Goal: Information Seeking & Learning: Learn about a topic

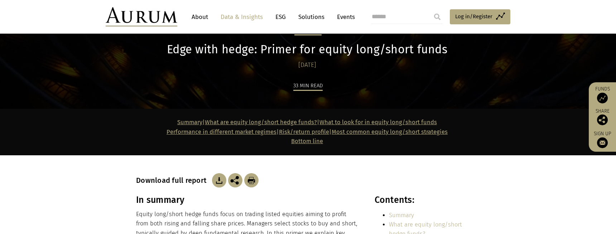
scroll to position [107, 0]
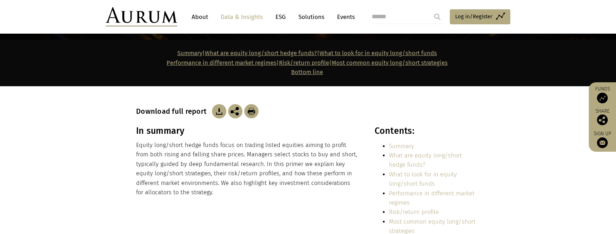
click at [215, 110] on img at bounding box center [219, 111] width 14 height 14
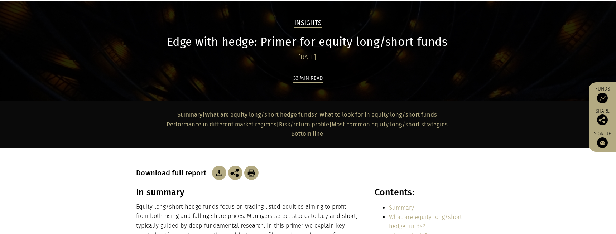
scroll to position [0, 0]
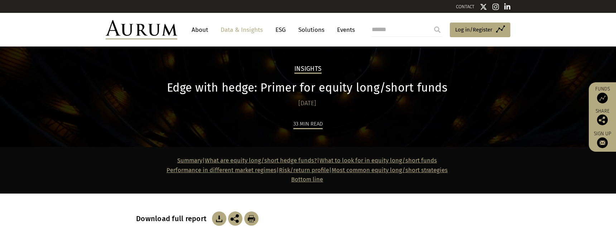
click at [202, 28] on link "About" at bounding box center [200, 29] width 24 height 13
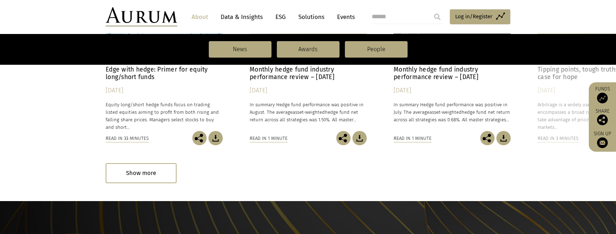
scroll to position [609, 0]
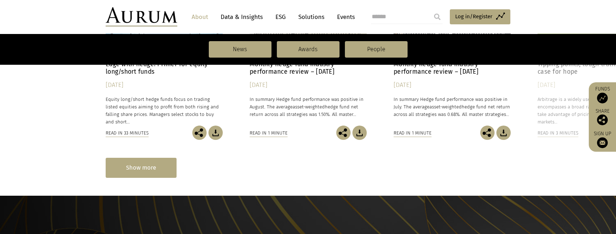
click at [146, 166] on div "Show more" at bounding box center [141, 168] width 71 height 20
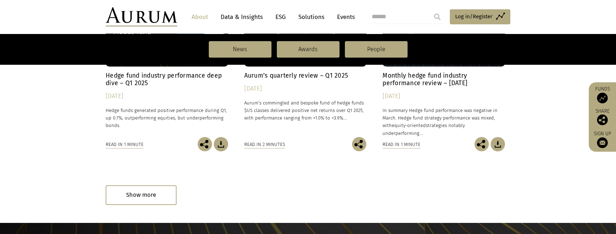
scroll to position [1141, 0]
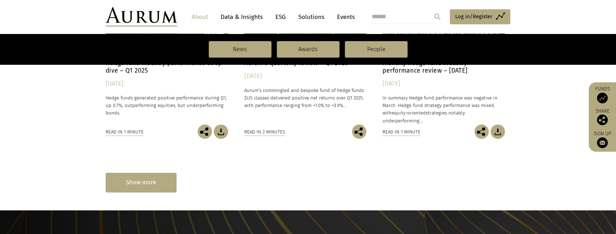
click at [156, 186] on div "Show more" at bounding box center [141, 183] width 71 height 20
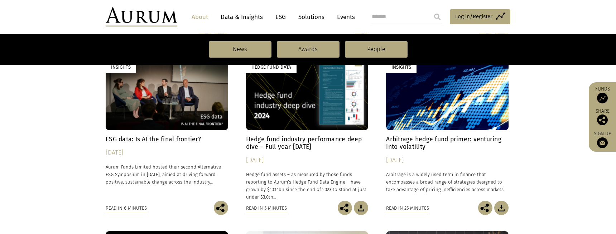
scroll to position [1428, 0]
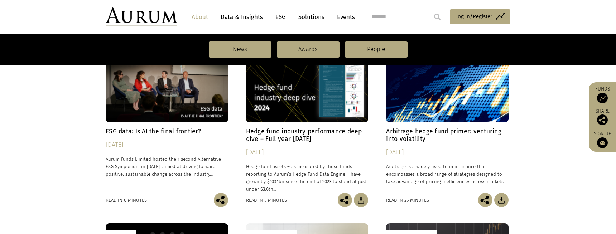
click at [501, 200] on img at bounding box center [501, 200] width 14 height 14
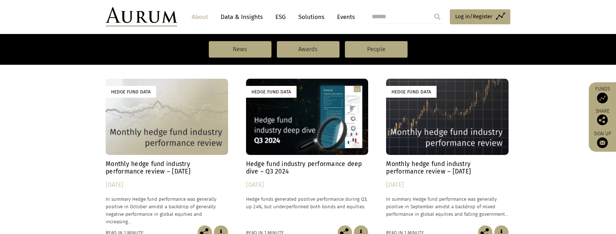
scroll to position [1822, 0]
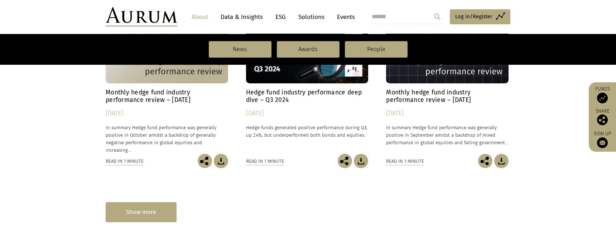
click at [137, 213] on div "Show more" at bounding box center [141, 212] width 71 height 20
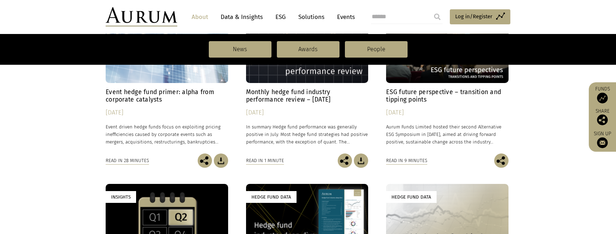
scroll to position [2180, 0]
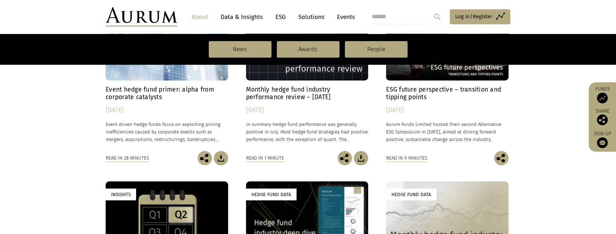
click at [221, 158] on img at bounding box center [221, 158] width 14 height 14
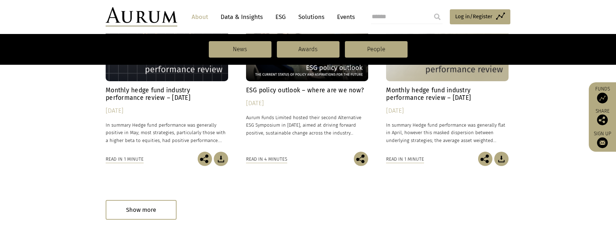
scroll to position [2538, 0]
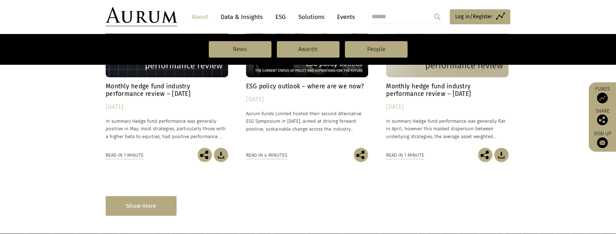
click at [150, 208] on div "Show more" at bounding box center [141, 206] width 71 height 20
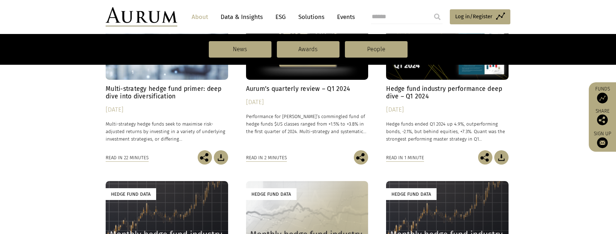
scroll to position [2717, 0]
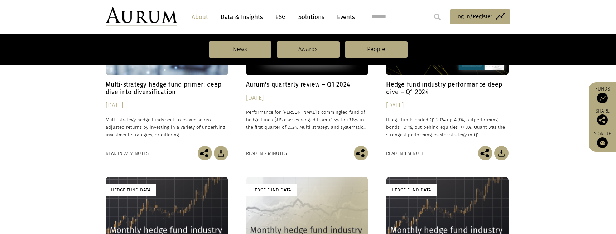
click at [220, 153] on img at bounding box center [221, 153] width 14 height 14
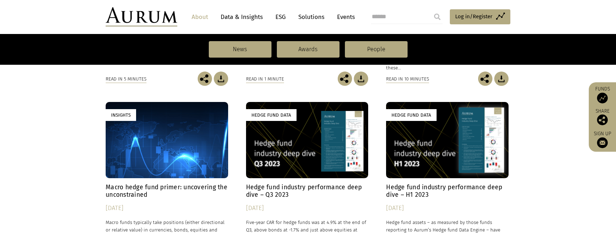
scroll to position [3182, 0]
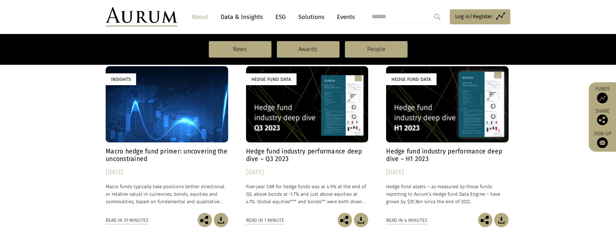
click at [221, 219] on img at bounding box center [221, 220] width 14 height 14
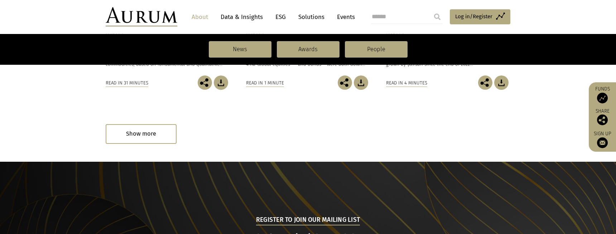
scroll to position [3325, 0]
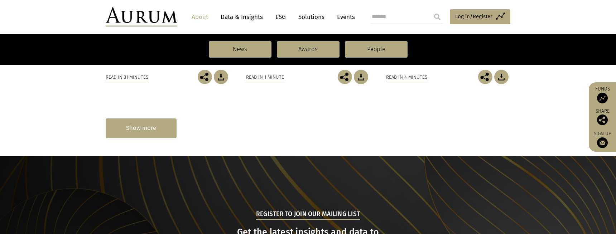
click at [138, 129] on div "Show more" at bounding box center [141, 129] width 71 height 20
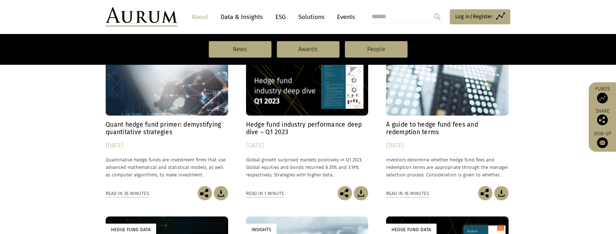
scroll to position [3371, 0]
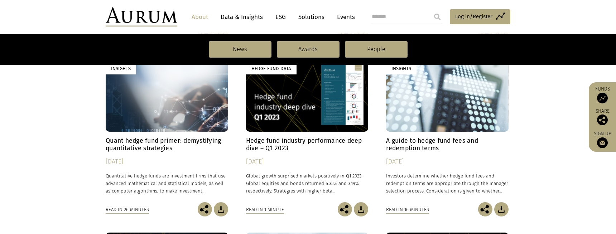
click at [221, 206] on img at bounding box center [221, 209] width 14 height 14
click at [501, 209] on img at bounding box center [501, 209] width 14 height 14
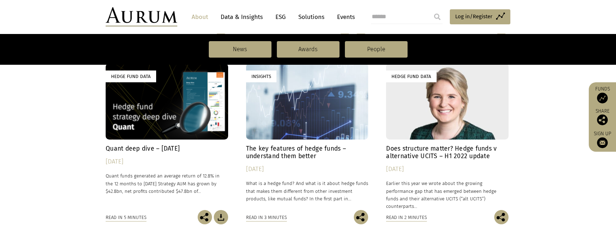
scroll to position [3908, 0]
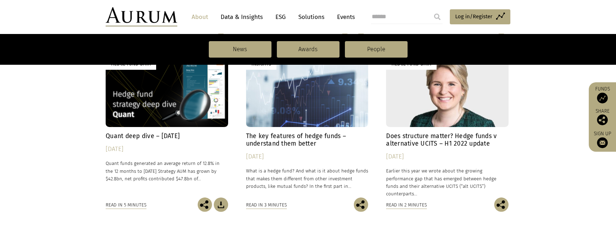
click at [361, 203] on img at bounding box center [361, 205] width 14 height 14
click at [362, 204] on img at bounding box center [361, 205] width 14 height 14
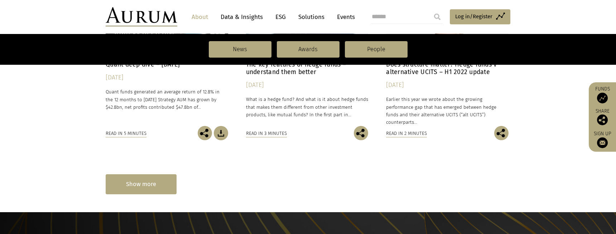
click at [146, 186] on div "Show more" at bounding box center [141, 184] width 71 height 20
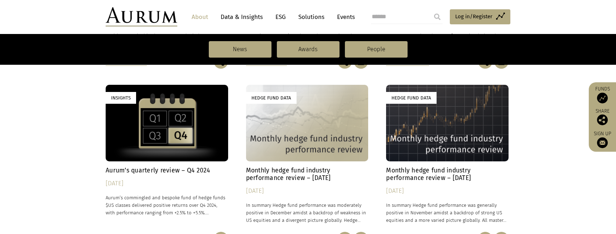
scroll to position [1576, 0]
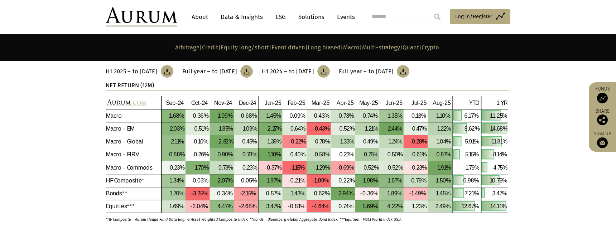
scroll to position [2578, 0]
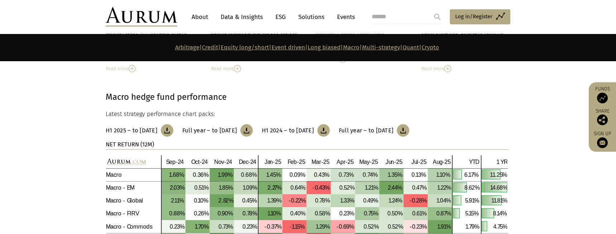
click at [390, 47] on link "Multi-strategy" at bounding box center [381, 47] width 38 height 7
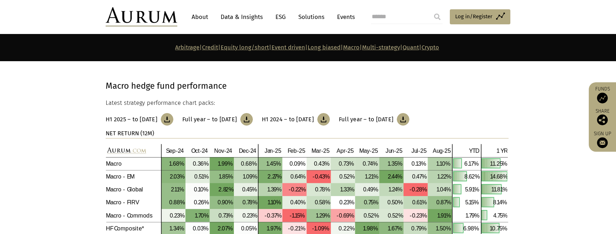
scroll to position [2495, 0]
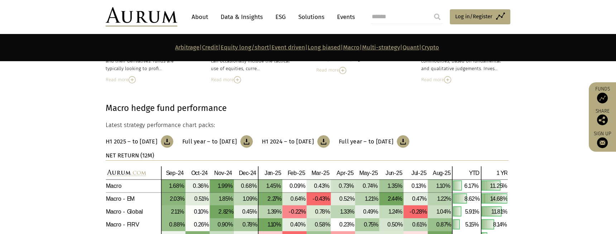
click at [400, 45] on link "Multi-strategy" at bounding box center [381, 47] width 38 height 7
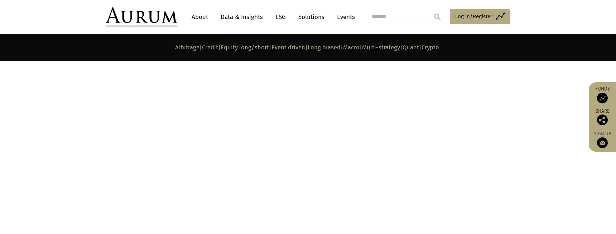
click at [419, 47] on link "Quant" at bounding box center [410, 47] width 16 height 7
click at [439, 45] on link "Crypto" at bounding box center [430, 47] width 18 height 7
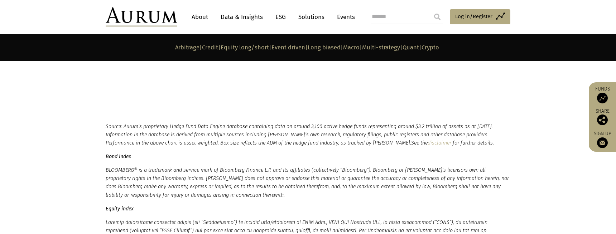
scroll to position [3525, 0]
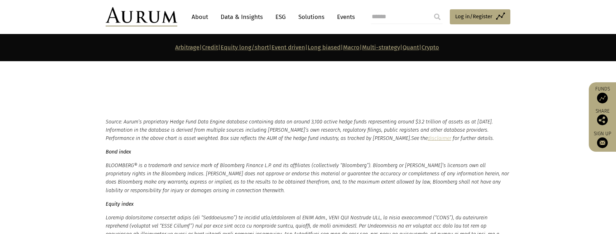
click at [419, 47] on link "Quant" at bounding box center [410, 47] width 16 height 7
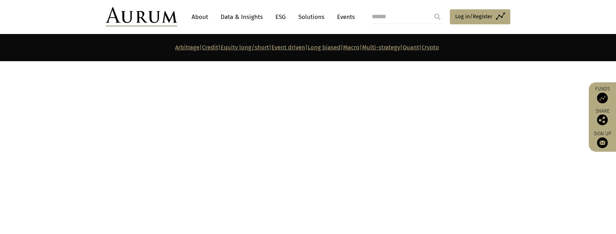
scroll to position [2923, 0]
click at [392, 44] on p "Arbitrage | Credit | Equity long/short | Event driven | Long biased | Macro | M…" at bounding box center [307, 47] width 403 height 9
click at [392, 46] on link "Multi-strategy" at bounding box center [381, 47] width 38 height 7
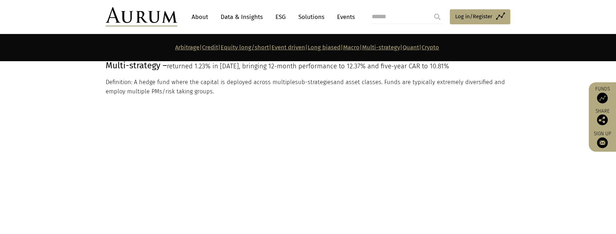
scroll to position [2782, 0]
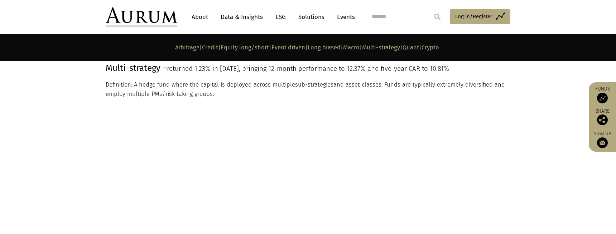
click at [160, 94] on p "Definition: A hedge fund where the capital is deployed across multiple sub-stra…" at bounding box center [307, 89] width 403 height 19
click at [192, 95] on p "Definition: A hedge fund where the capital is deployed across multiple sub-stra…" at bounding box center [307, 89] width 403 height 19
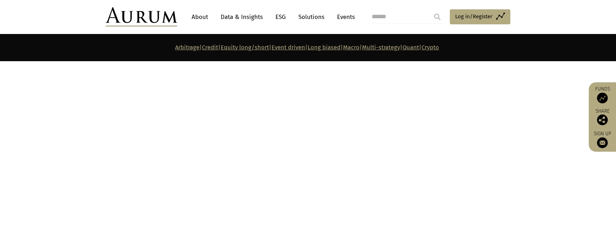
scroll to position [2746, 0]
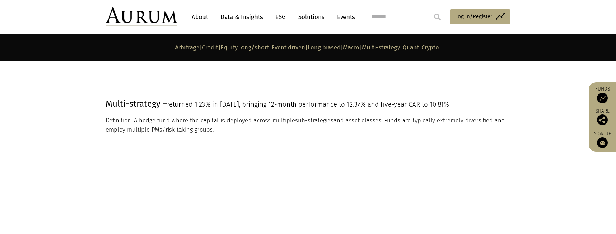
drag, startPoint x: 170, startPoint y: 161, endPoint x: 171, endPoint y: 157, distance: 4.4
click at [170, 161] on div "Multi-strategy hedge fund performance Latest strategy performance chart packs: …" at bounding box center [307, 222] width 419 height 138
click at [191, 119] on p "Definition: A hedge fund where the capital is deployed across multiple sub-stra…" at bounding box center [307, 125] width 403 height 19
